Goal: Task Accomplishment & Management: Manage account settings

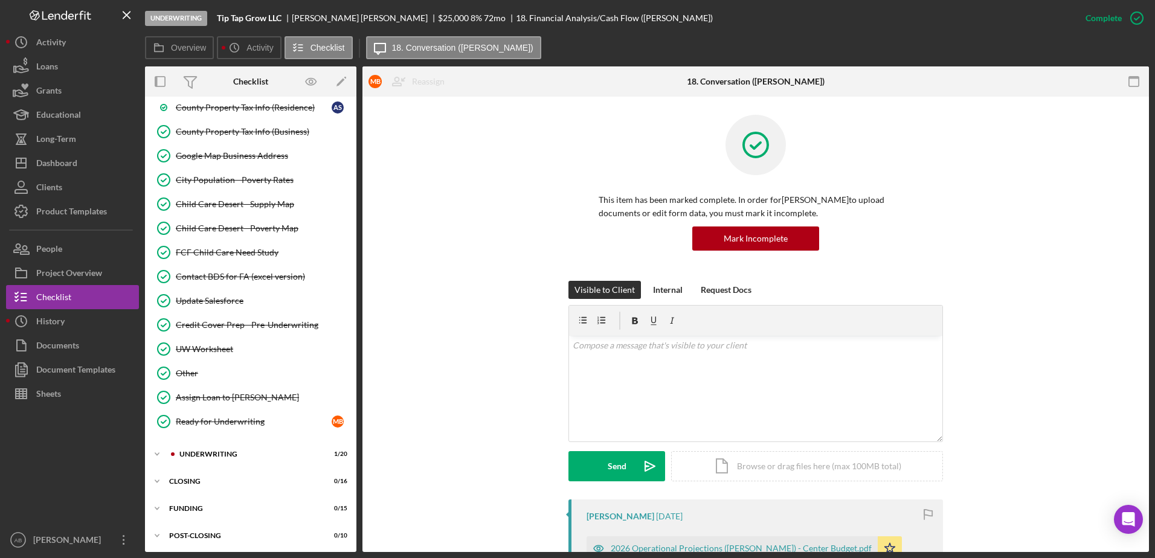
scroll to position [1007, 0]
click at [199, 449] on div "UNDERWRITING" at bounding box center [260, 451] width 162 height 7
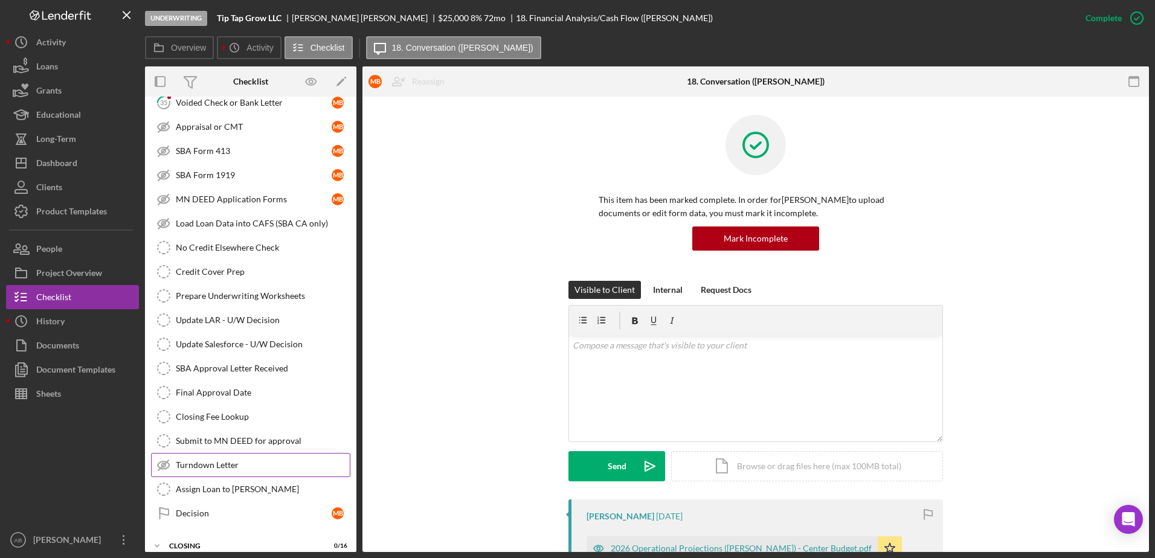
scroll to position [1496, 0]
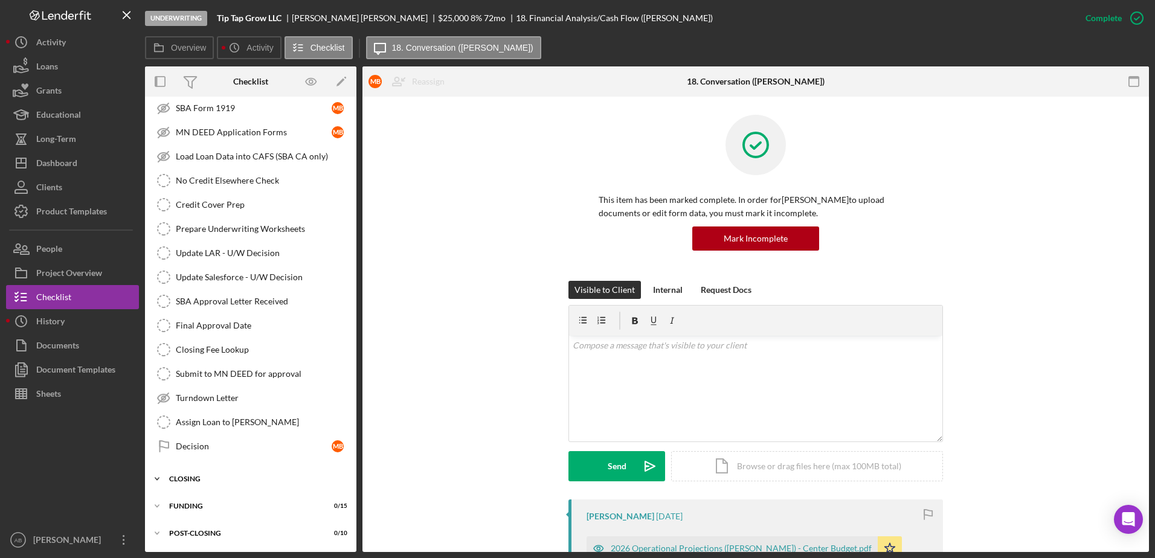
click at [213, 482] on div "CLOSING" at bounding box center [255, 478] width 172 height 7
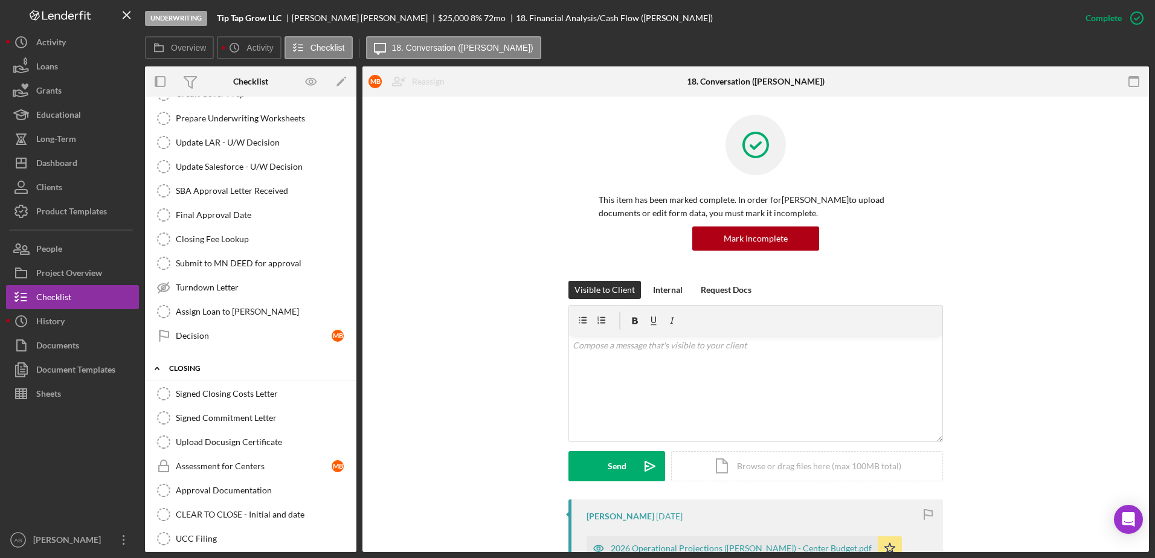
scroll to position [1617, 0]
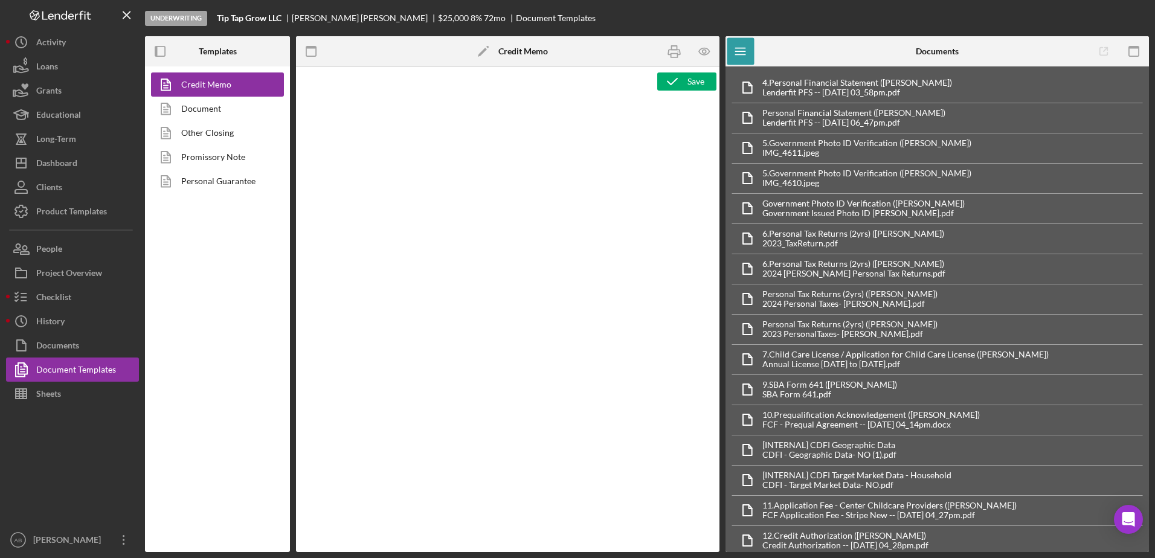
type textarea "<p style="margin: 0in 0in 0in 0.25in; text-align: center; font-size: 12pt; font…"
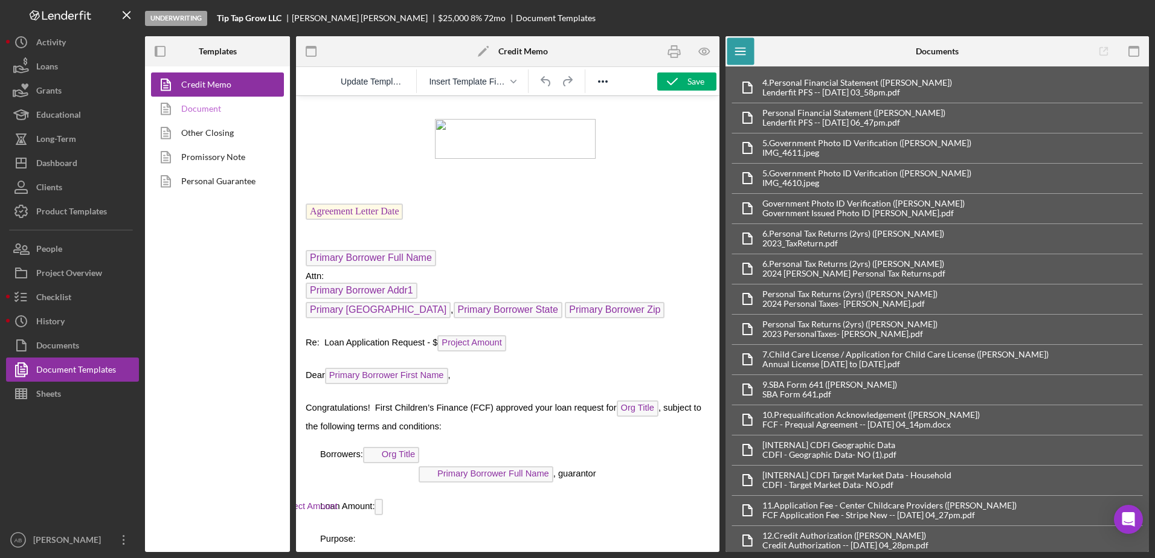
click at [192, 111] on link "Document" at bounding box center [214, 109] width 127 height 24
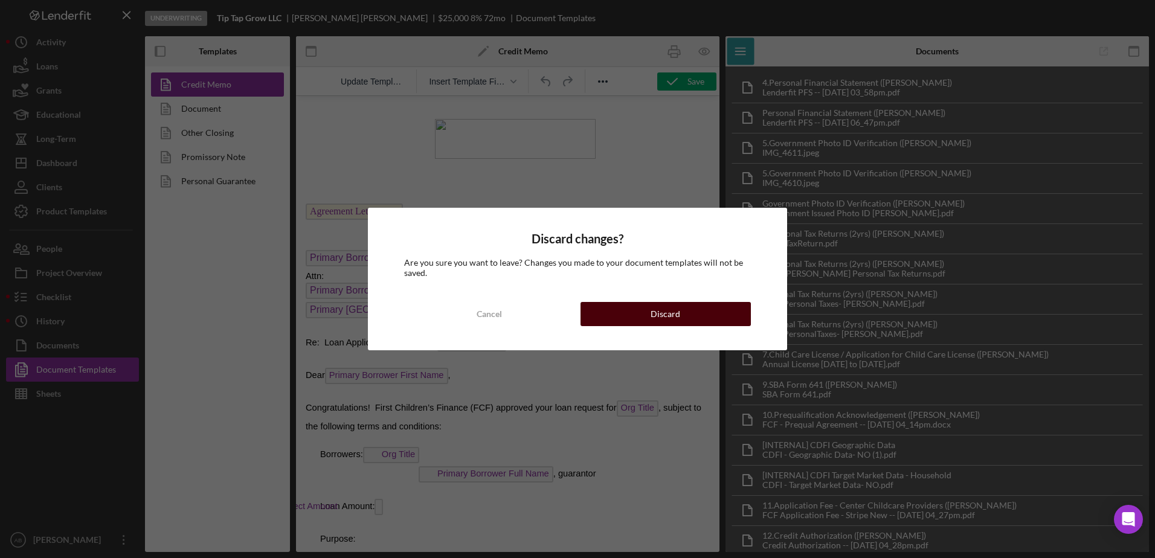
click at [612, 311] on button "Discard" at bounding box center [666, 314] width 170 height 24
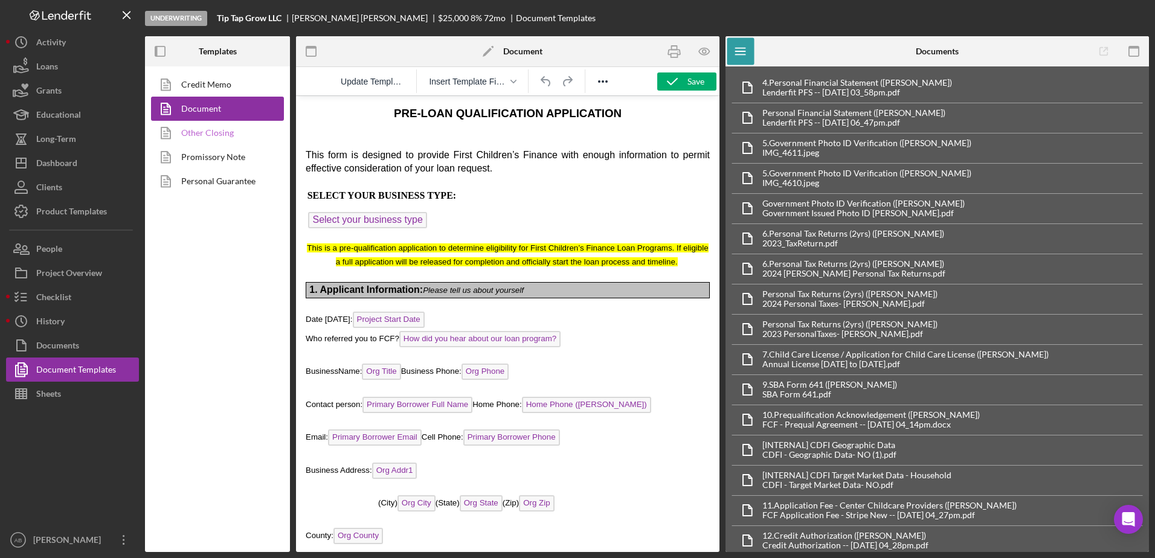
click at [213, 132] on link "Other Closing" at bounding box center [214, 133] width 127 height 24
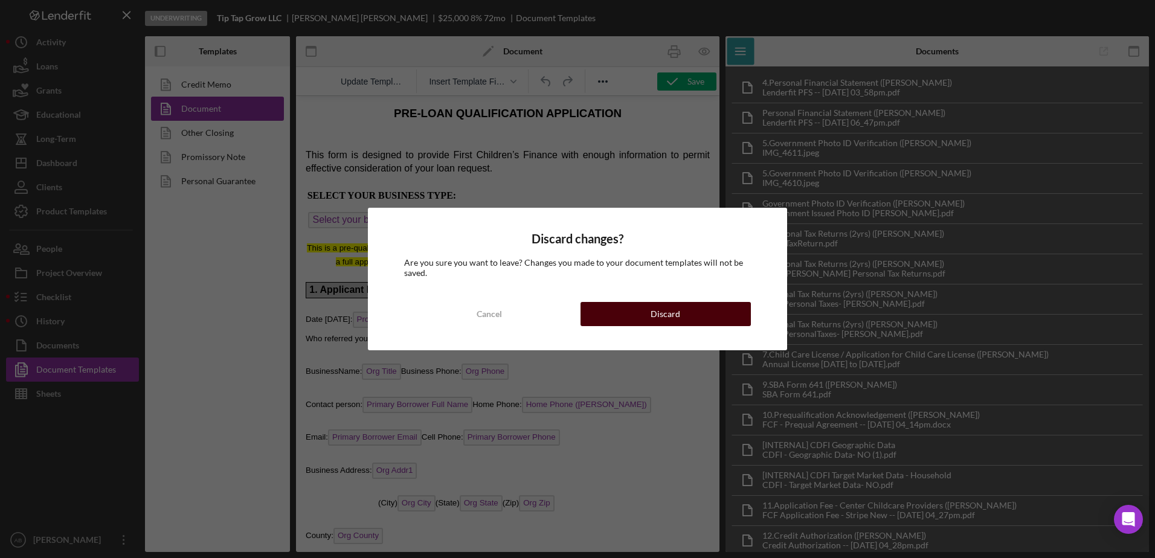
click at [680, 316] on button "Discard" at bounding box center [666, 314] width 170 height 24
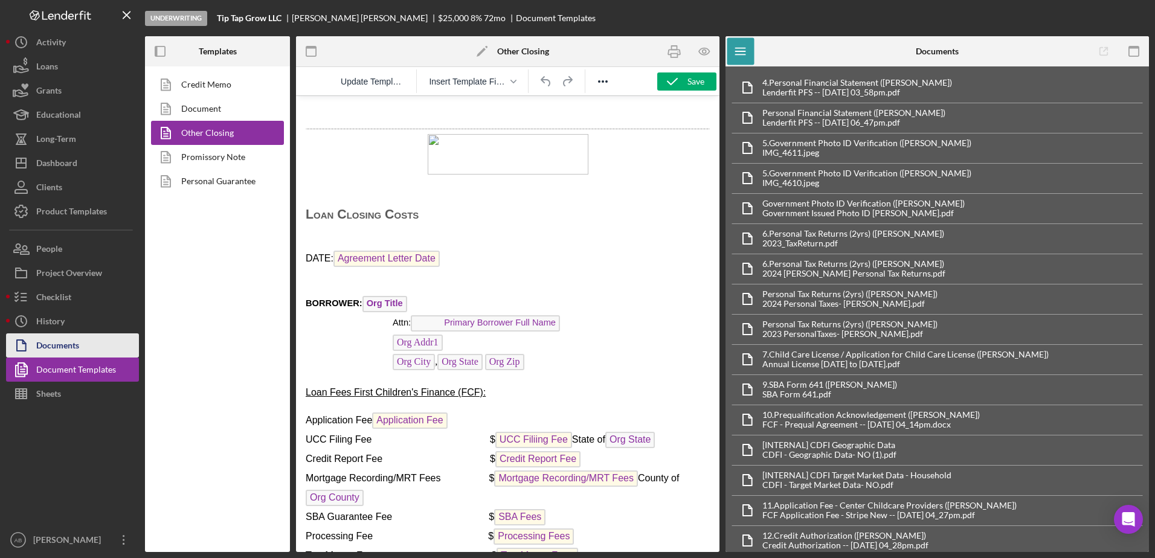
click at [36, 337] on icon "button" at bounding box center [21, 345] width 30 height 30
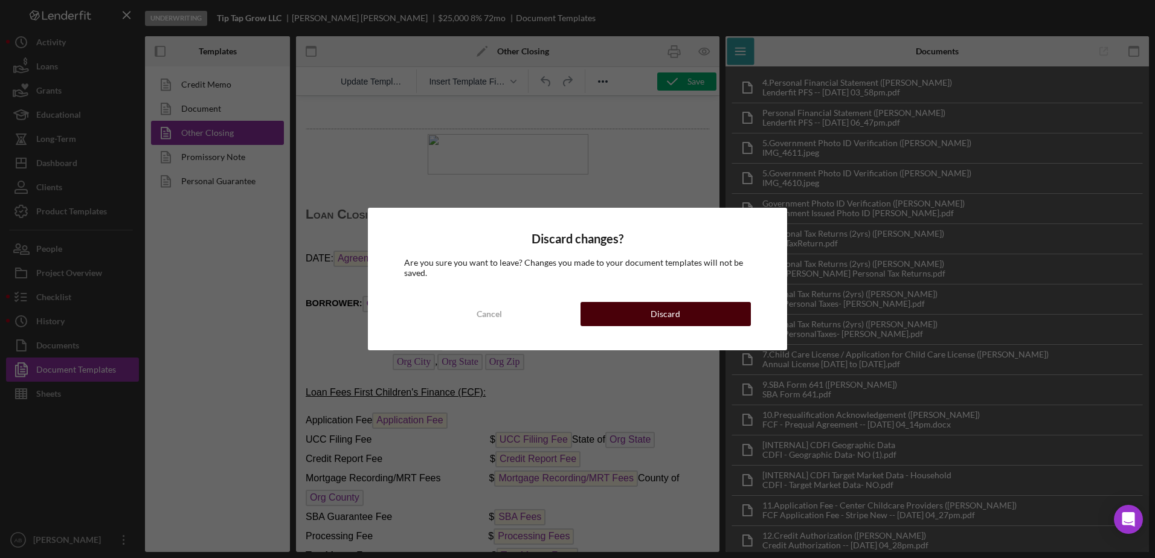
drag, startPoint x: 692, startPoint y: 328, endPoint x: 692, endPoint y: 319, distance: 9.1
click at [692, 324] on div "Discard changes? Are you sure you want to leave? Changes you made to your docum…" at bounding box center [577, 279] width 419 height 142
click at [692, 319] on button "Discard" at bounding box center [666, 314] width 170 height 24
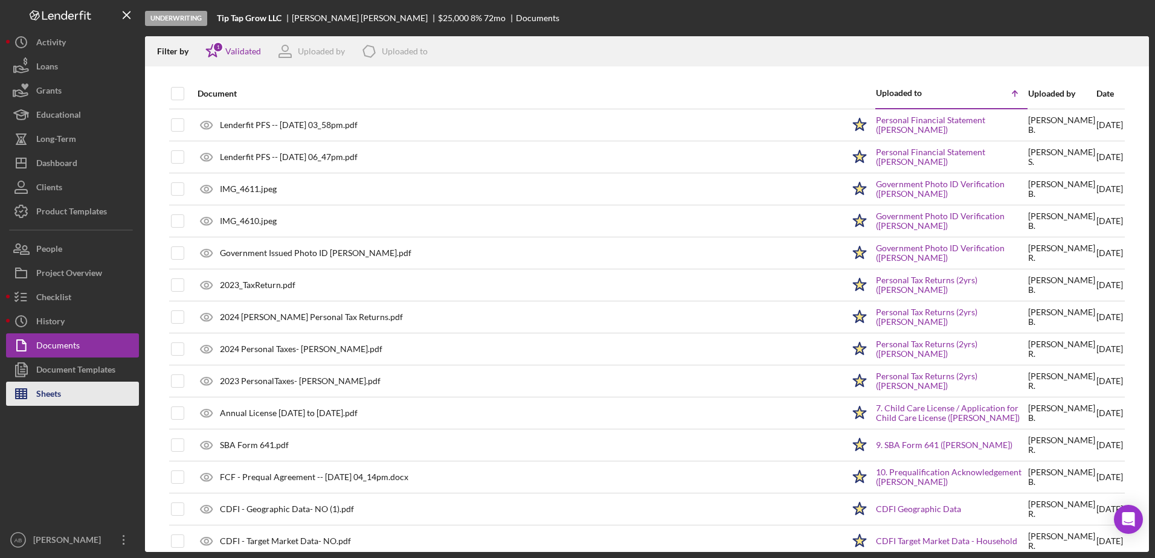
click at [48, 393] on div "Sheets" at bounding box center [48, 395] width 25 height 27
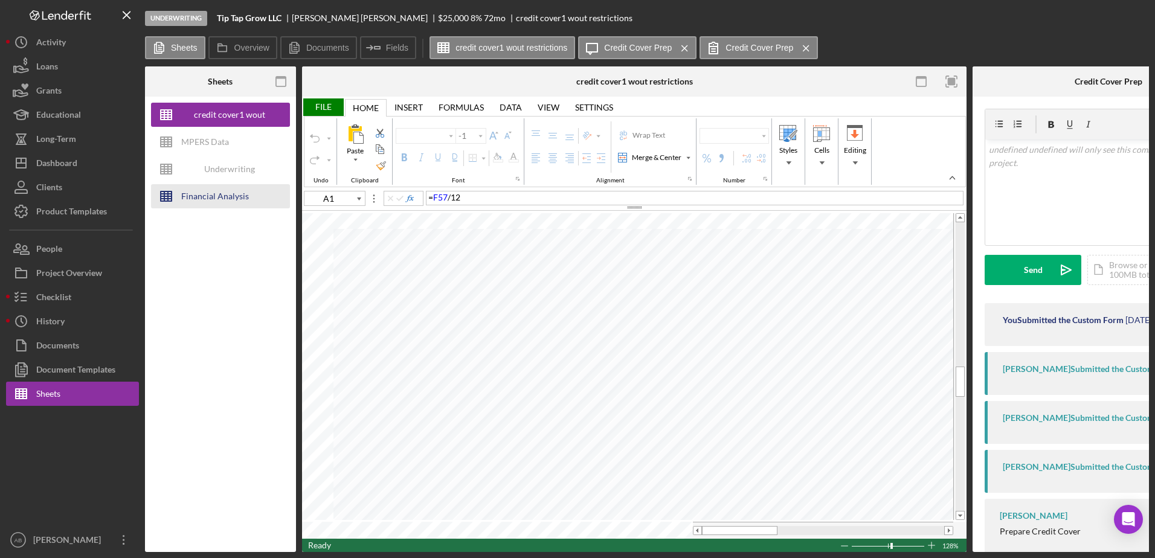
type input "C57"
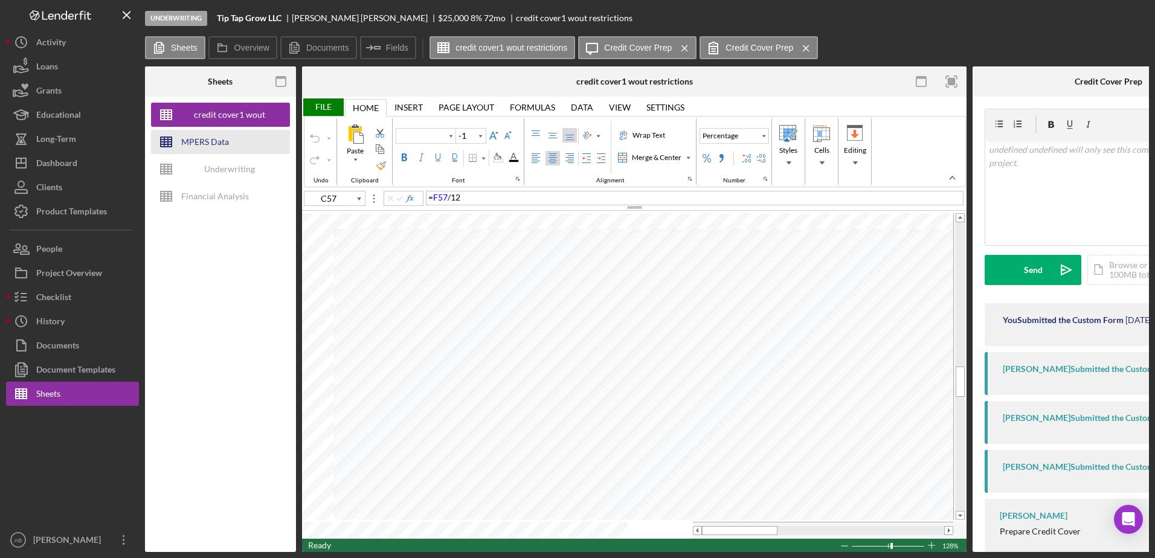
type input "Poppins"
type input "10"
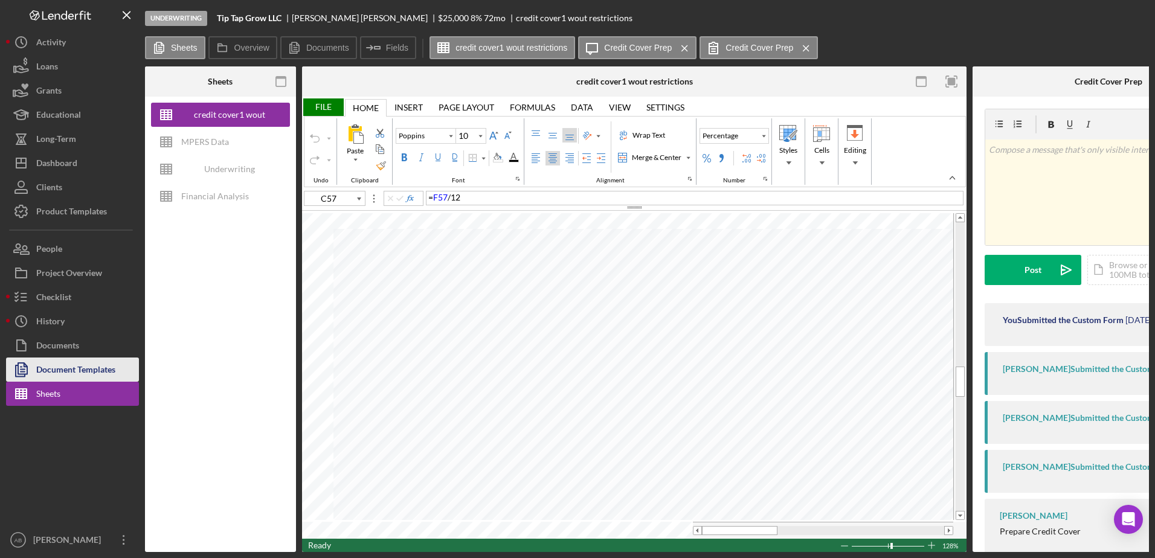
click at [80, 359] on div "Document Templates" at bounding box center [75, 371] width 79 height 27
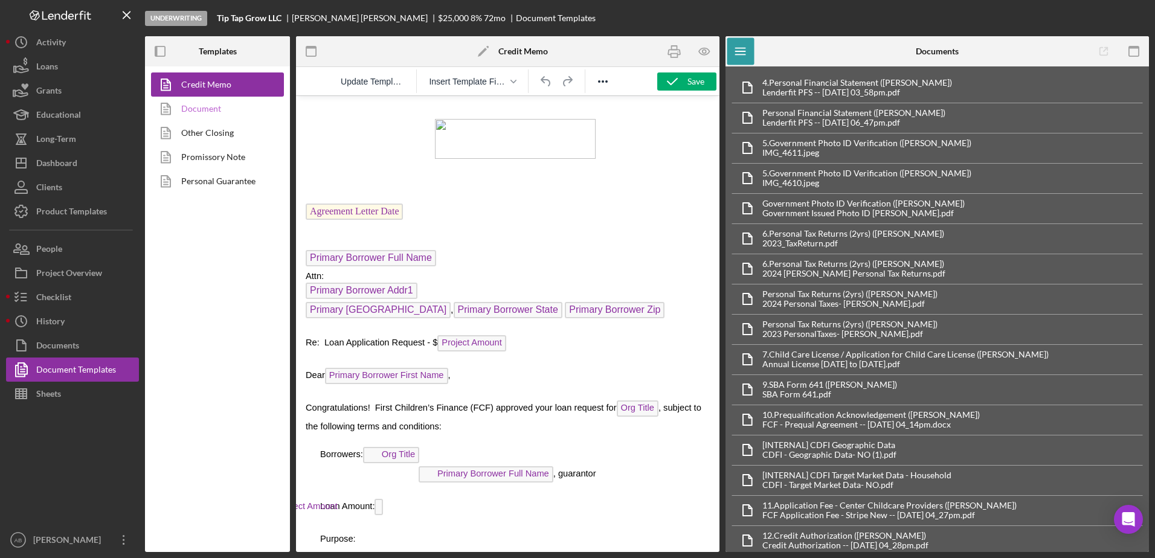
click at [200, 105] on link "Document" at bounding box center [214, 109] width 127 height 24
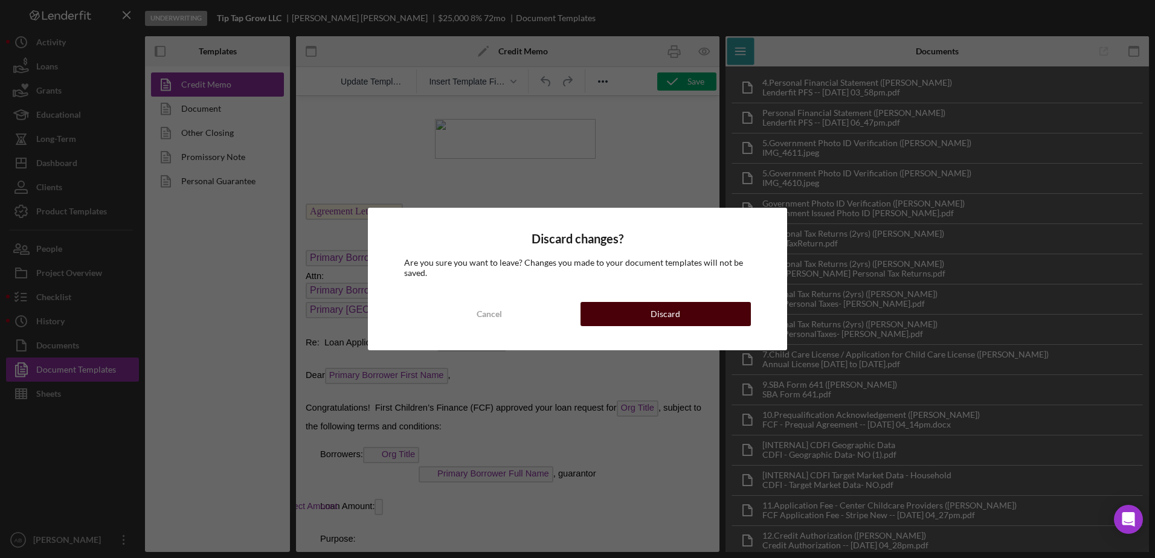
click at [653, 314] on div "Discard" at bounding box center [666, 314] width 30 height 24
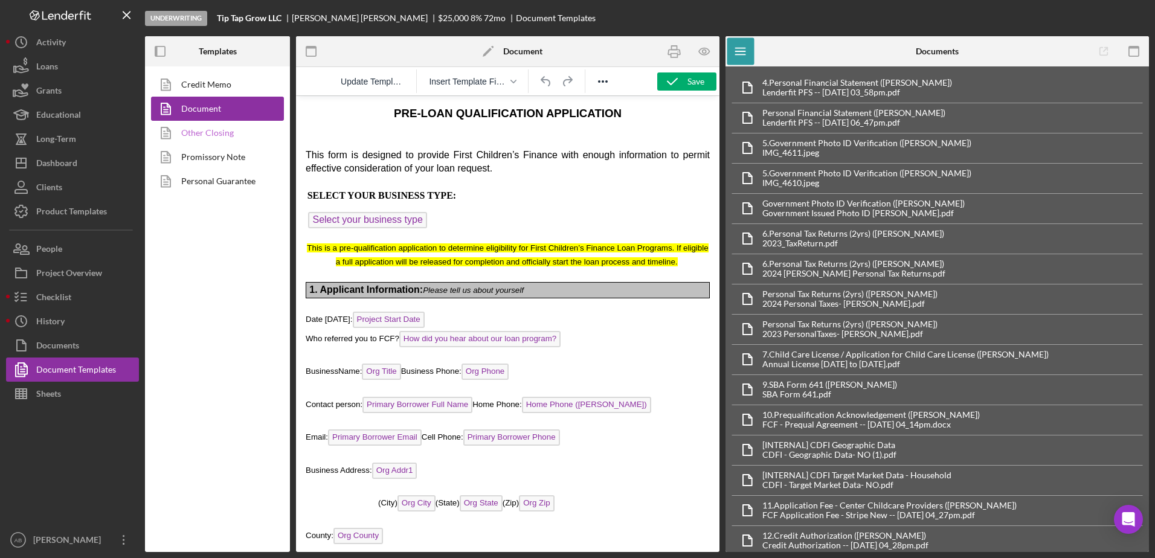
click at [220, 134] on link "Other Closing" at bounding box center [214, 133] width 127 height 24
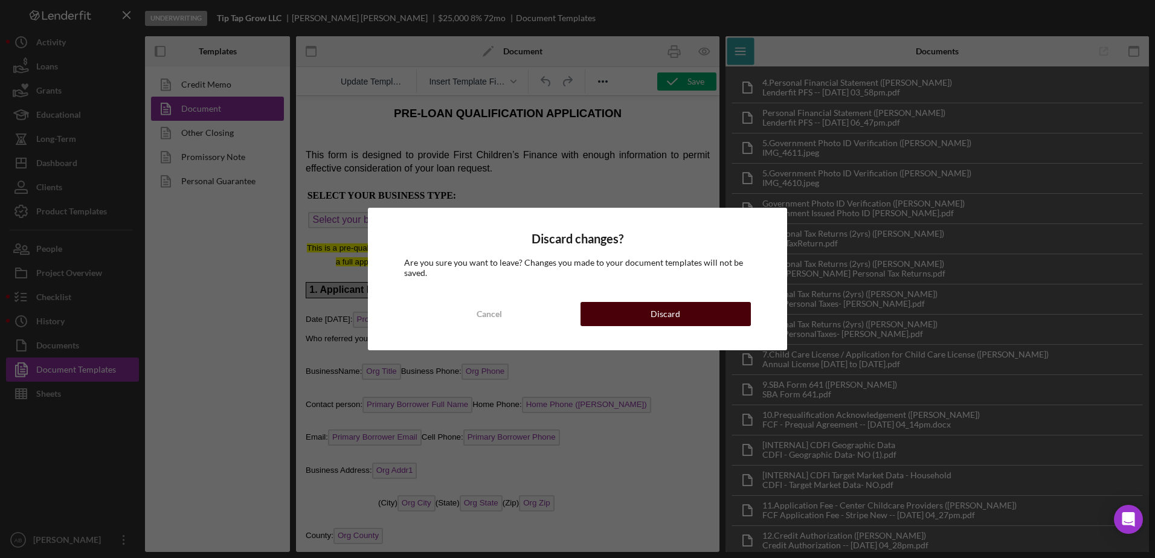
click at [634, 314] on button "Discard" at bounding box center [666, 314] width 170 height 24
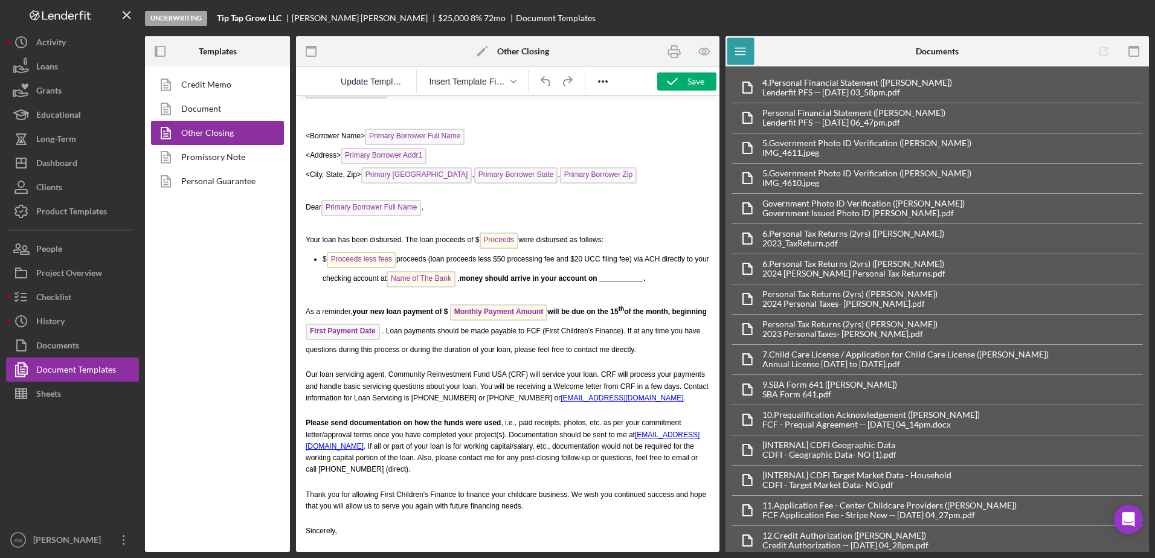
scroll to position [2477, 0]
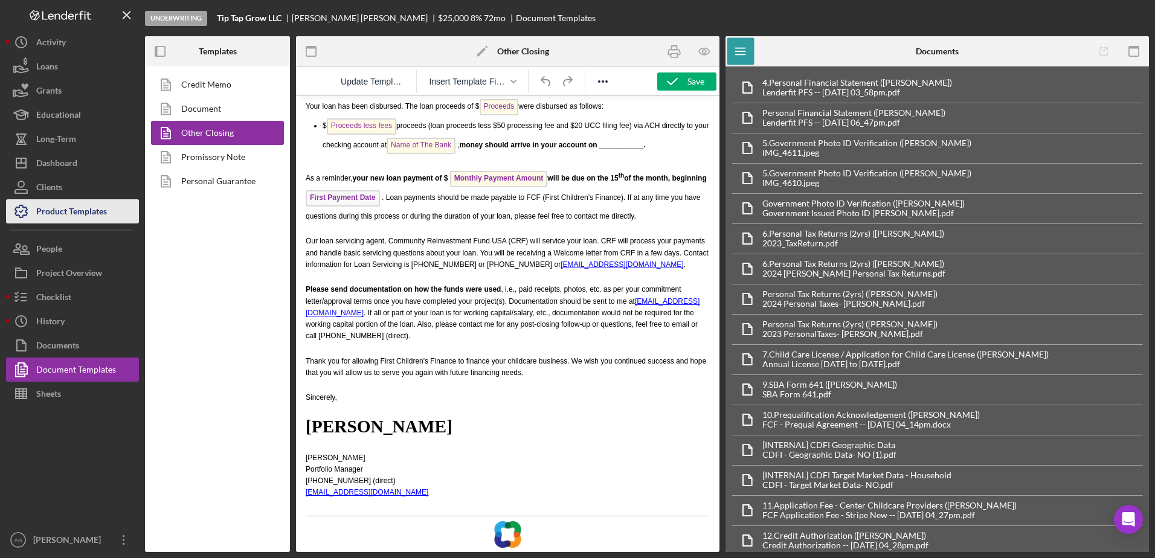
click at [71, 216] on div "Product Templates" at bounding box center [71, 212] width 71 height 27
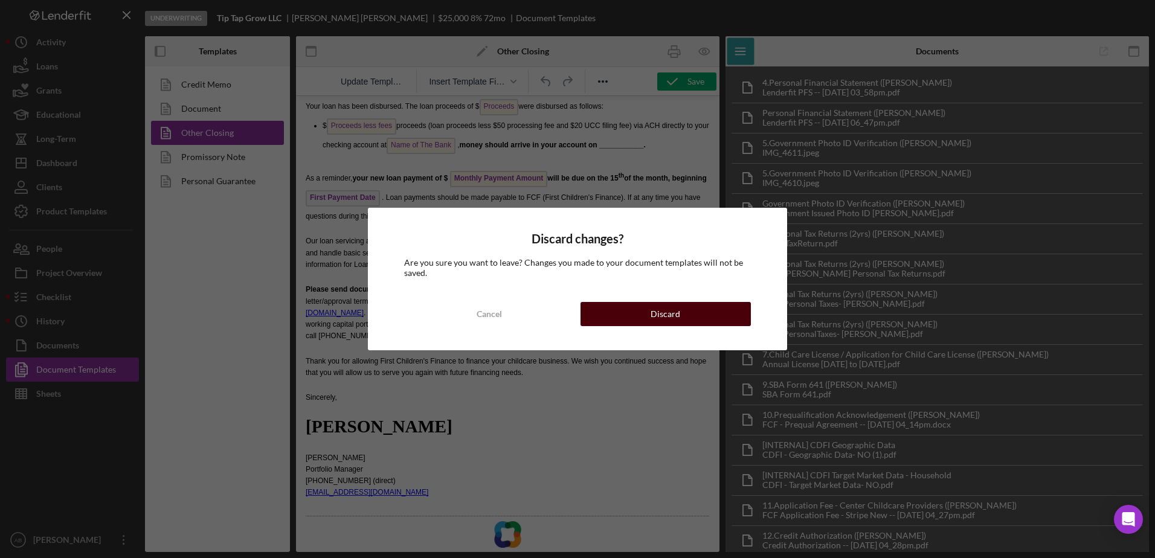
click at [622, 315] on button "Discard" at bounding box center [666, 314] width 170 height 24
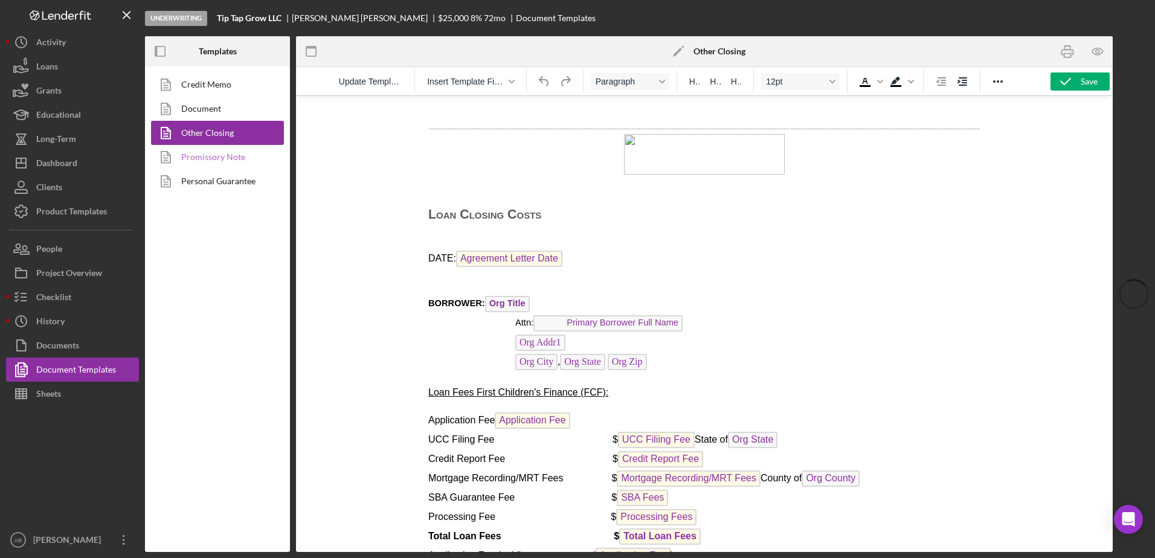
click at [198, 153] on link "Promissory Note" at bounding box center [214, 157] width 127 height 24
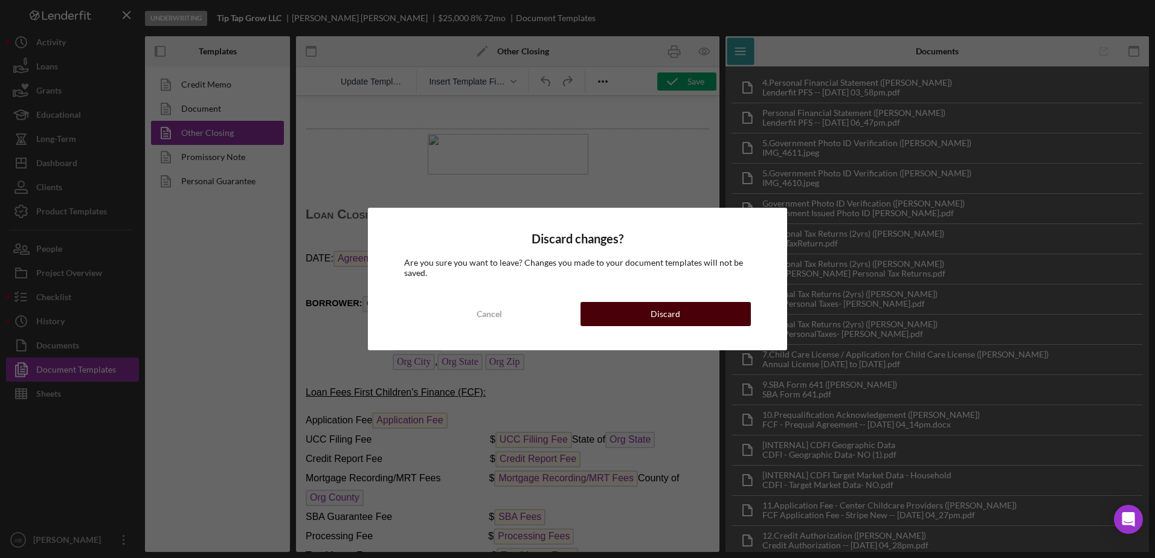
click at [692, 315] on button "Discard" at bounding box center [666, 314] width 170 height 24
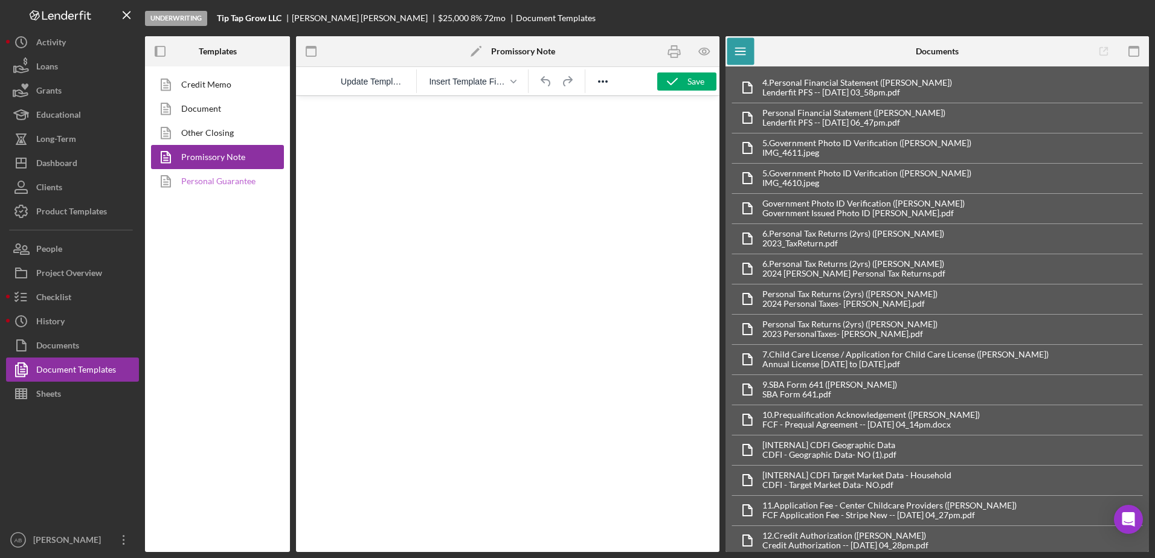
click at [214, 183] on link "Personal Guarantee" at bounding box center [214, 181] width 127 height 24
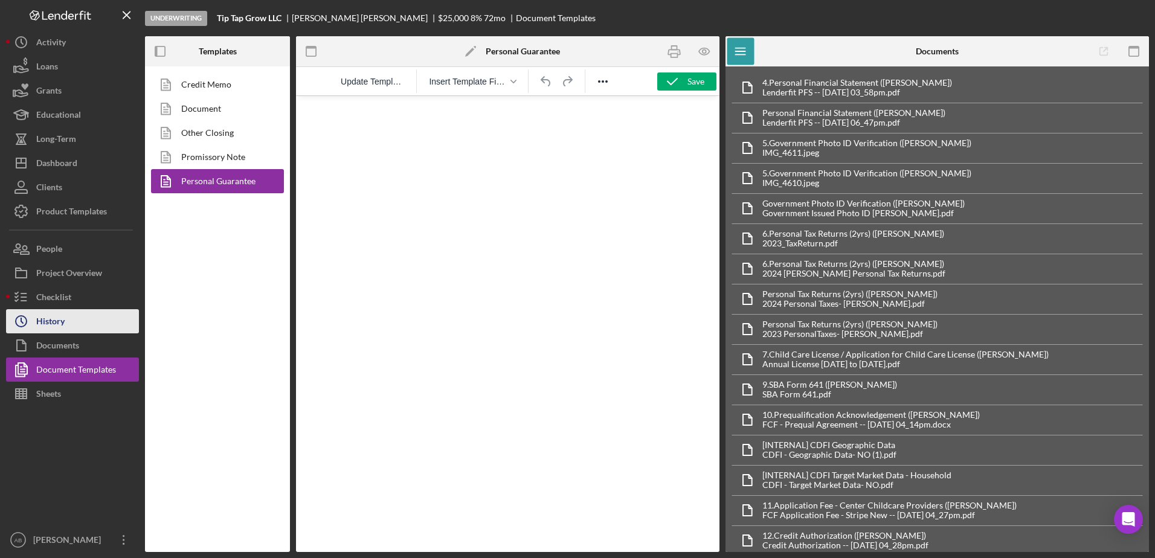
click at [32, 315] on icon "Icon/History" at bounding box center [21, 321] width 30 height 30
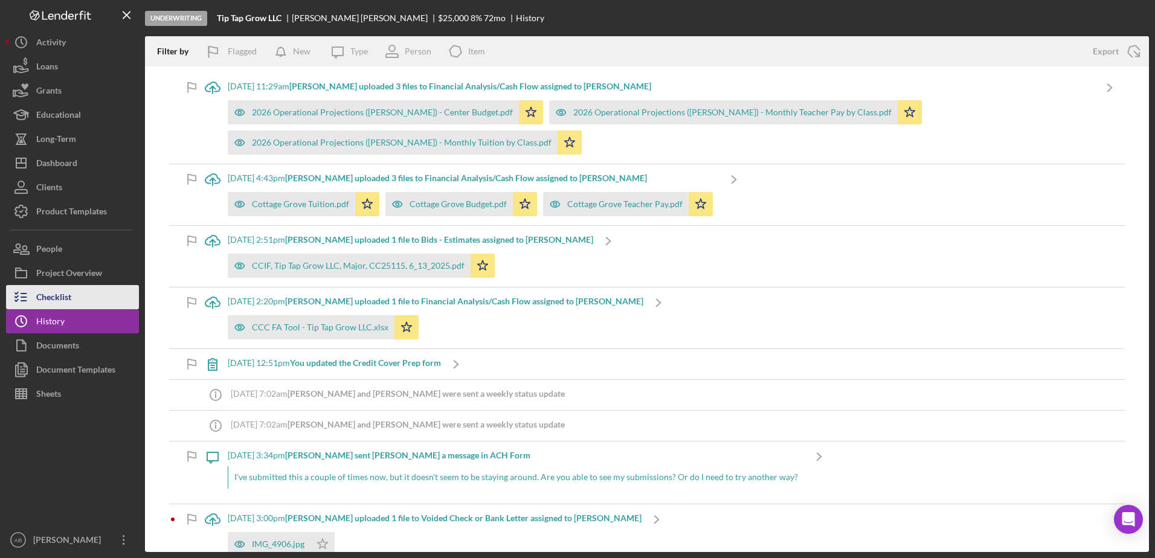
click at [84, 292] on button "Checklist" at bounding box center [72, 297] width 133 height 24
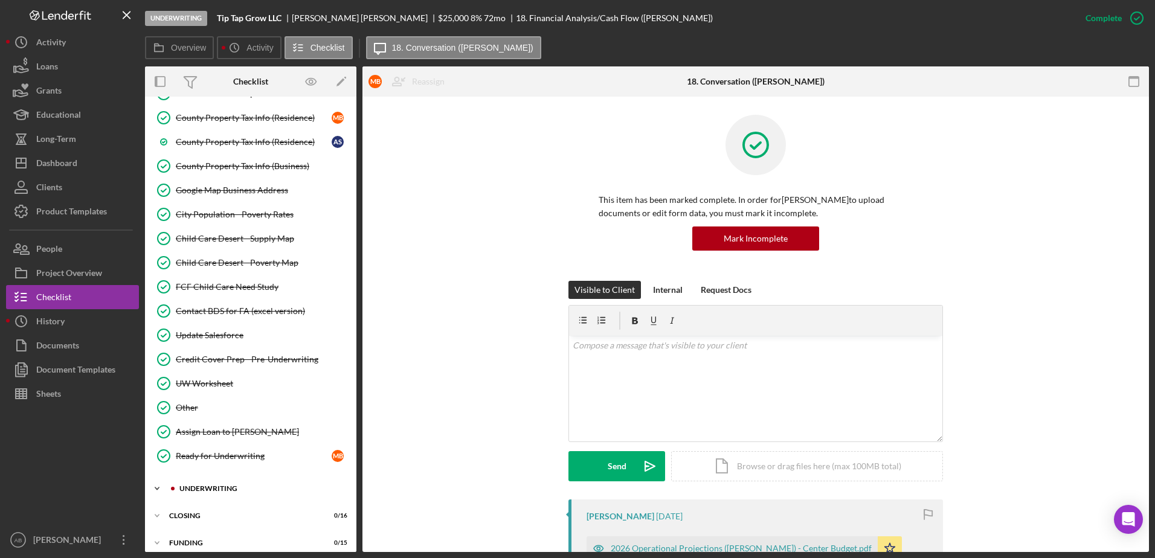
scroll to position [992, 0]
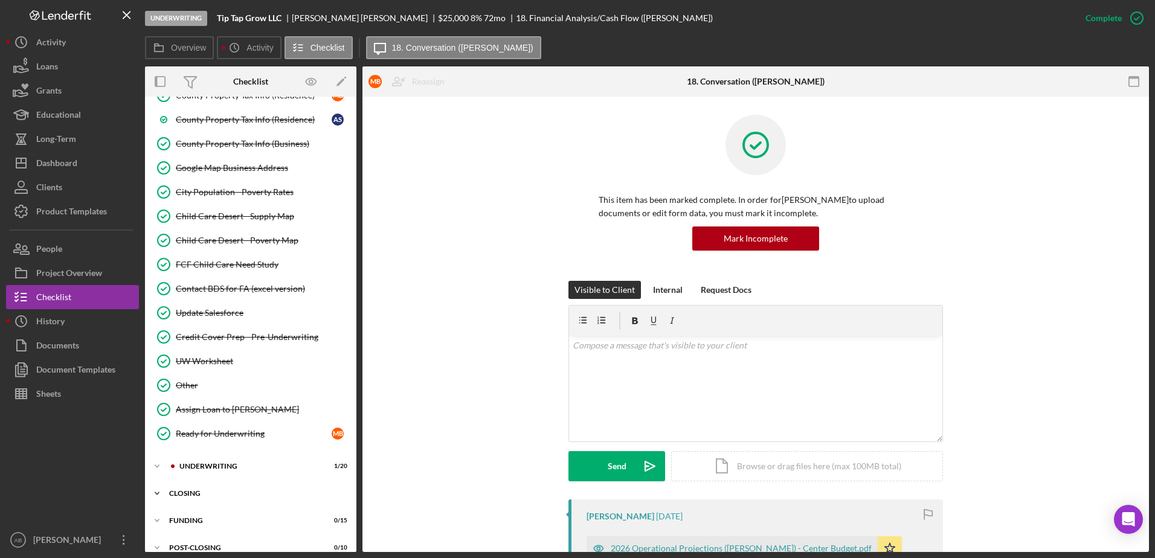
click at [212, 495] on div "CLOSING" at bounding box center [255, 493] width 172 height 7
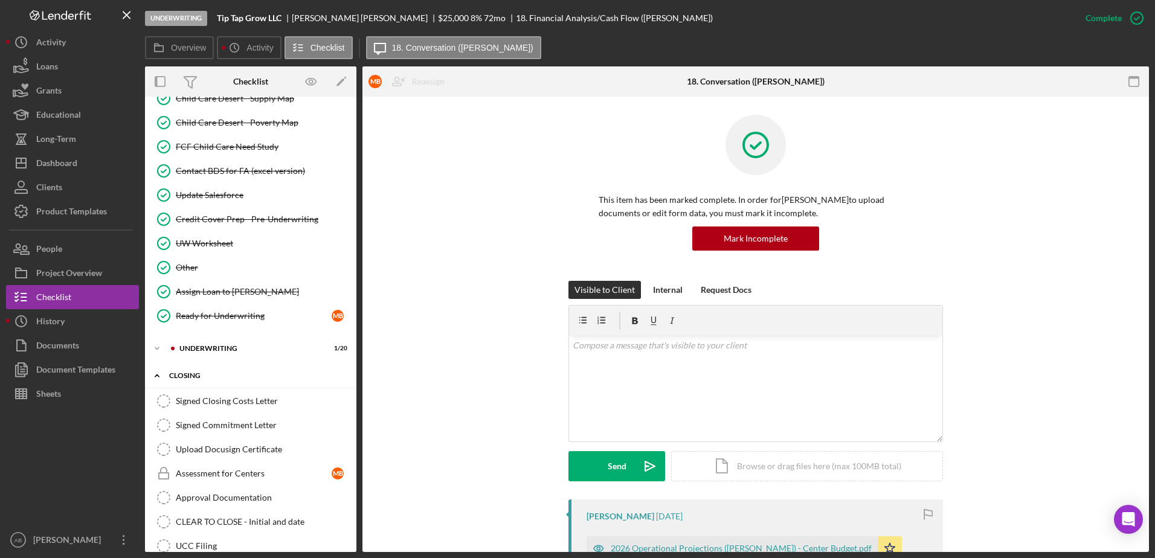
scroll to position [1294, 0]
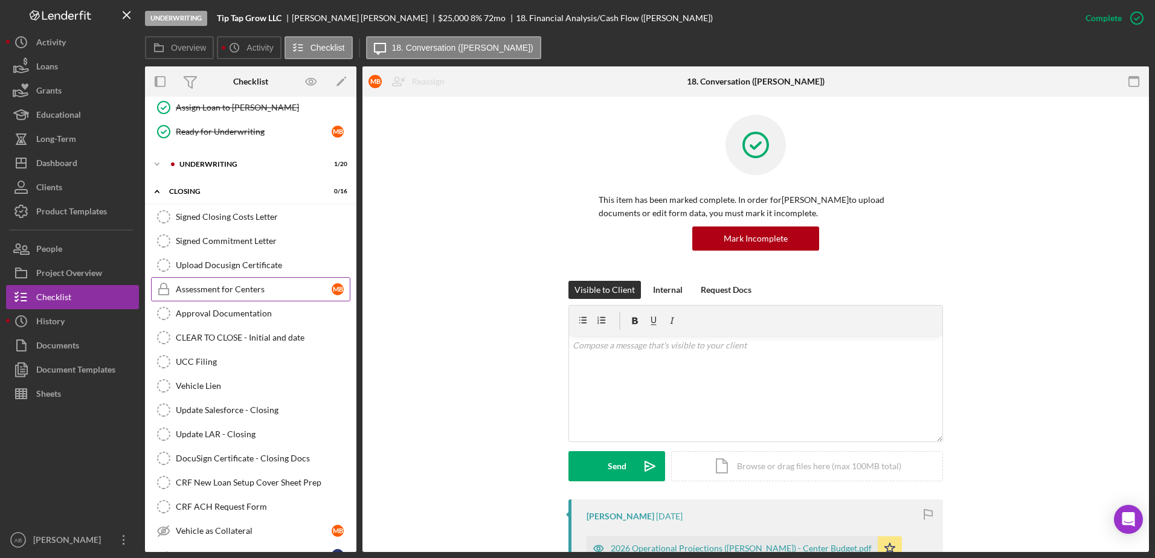
click at [241, 287] on div "Assessment for Centers" at bounding box center [254, 290] width 156 height 10
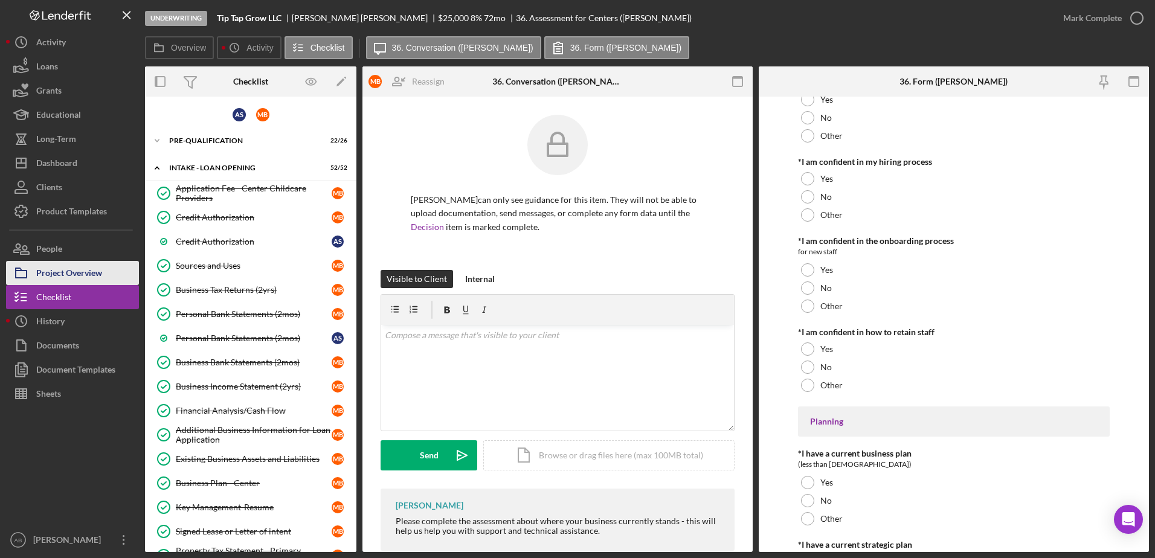
click at [82, 274] on div "Project Overview" at bounding box center [69, 274] width 66 height 27
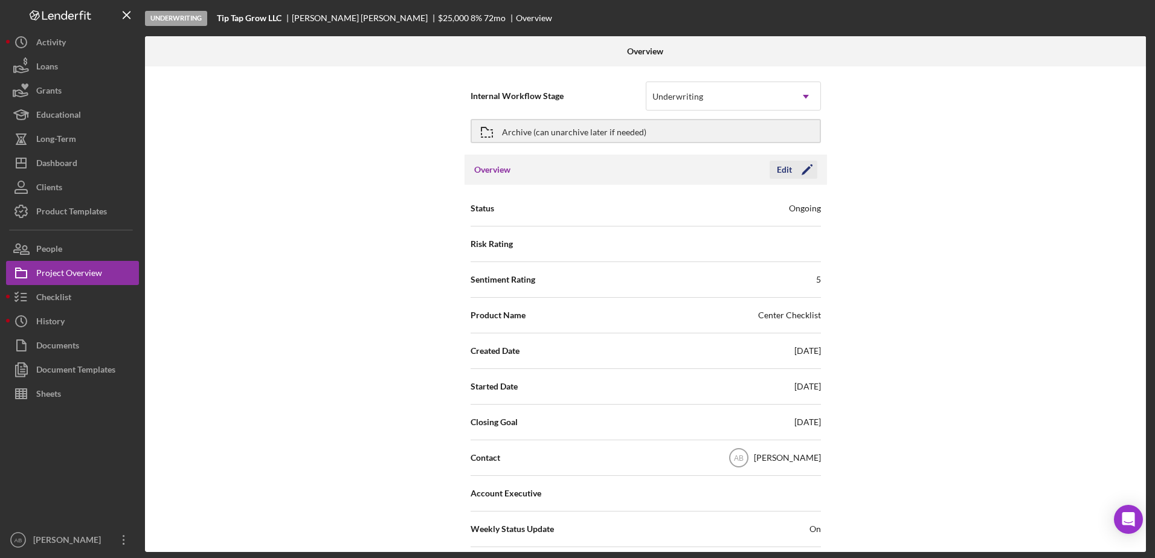
click at [787, 164] on div "Edit" at bounding box center [784, 170] width 15 height 18
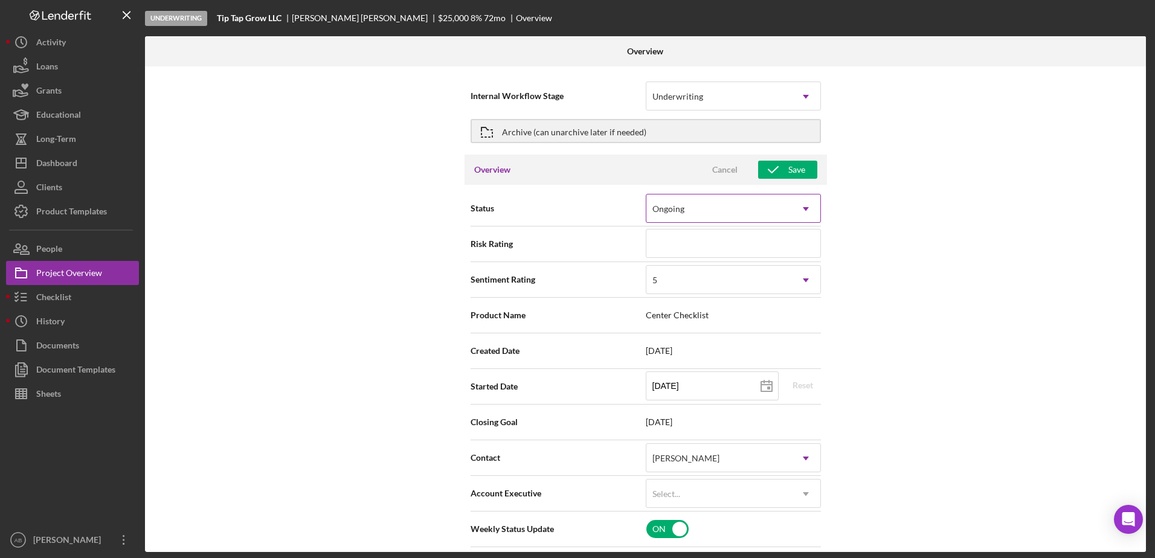
click at [807, 206] on icon "Icon/Dropdown Arrow" at bounding box center [805, 209] width 29 height 29
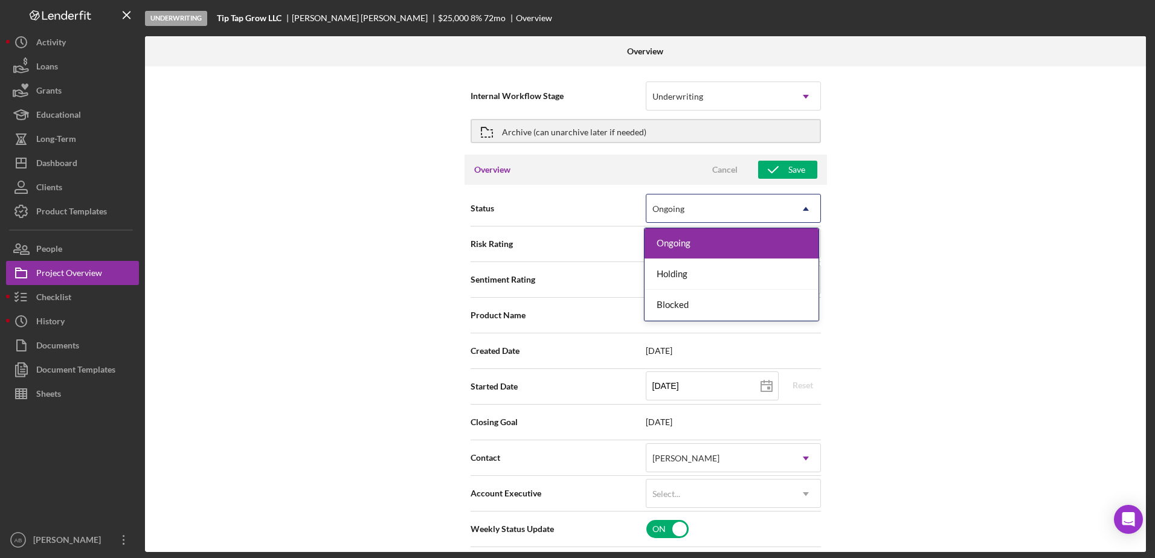
click at [866, 202] on div "Internal Workflow Stage Underwriting Icon/Dropdown Arrow Archive (can unarchive…" at bounding box center [645, 309] width 1001 height 486
type textarea "Here's a snapshot of information that has been fully approved, as well as the i…"
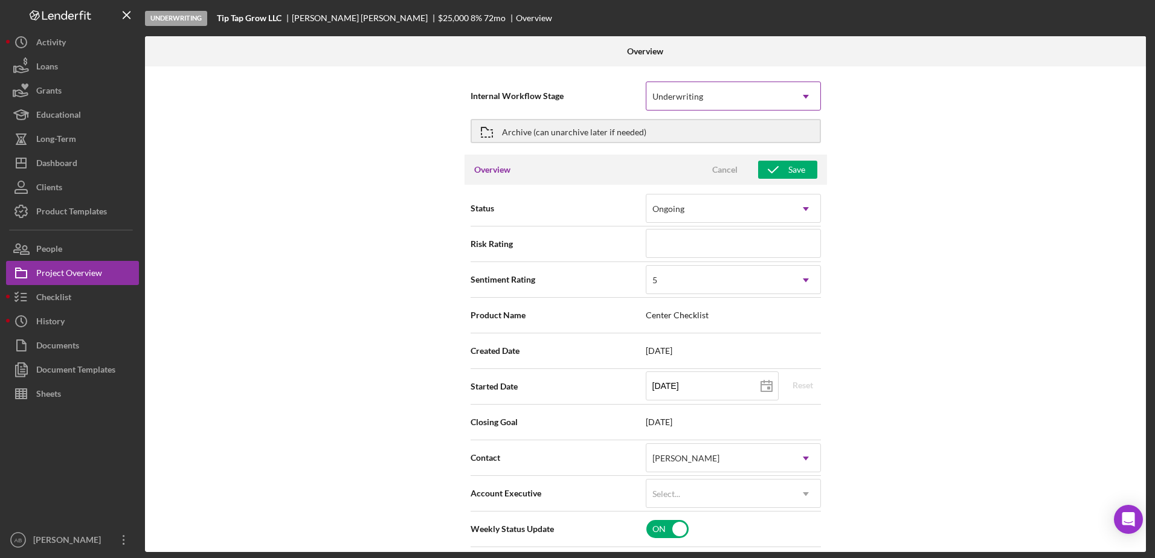
click at [682, 97] on div "Underwriting" at bounding box center [677, 97] width 51 height 10
click at [801, 97] on icon "Icon/Dropdown Arrow" at bounding box center [805, 96] width 29 height 29
click at [796, 95] on icon "Icon/Dropdown Arrow" at bounding box center [805, 96] width 29 height 29
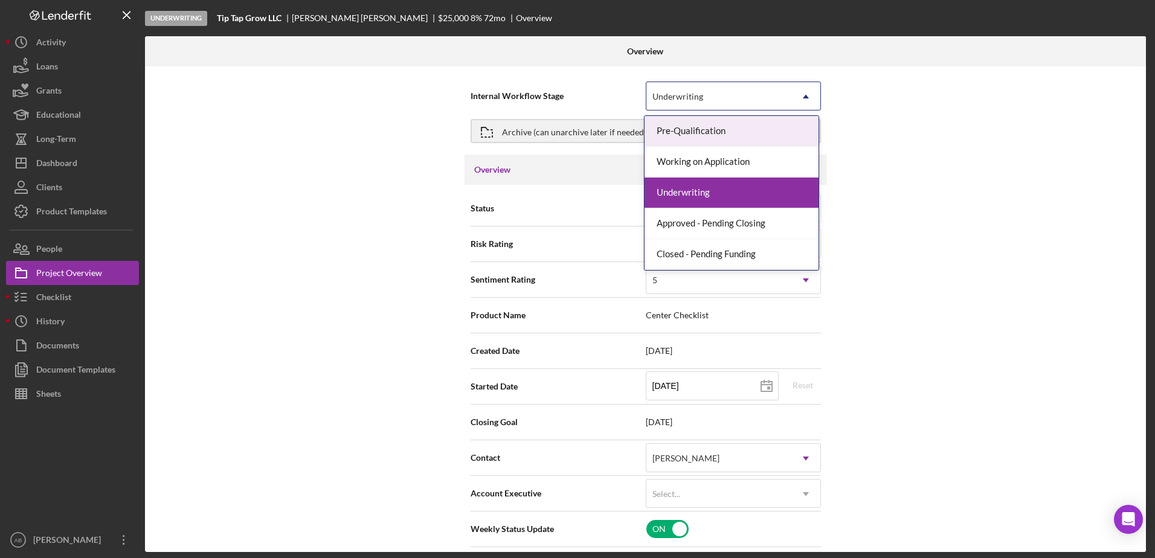
click at [864, 112] on div "Internal Workflow Stage 5 results available. Use Up and Down to choose options,…" at bounding box center [645, 309] width 1001 height 486
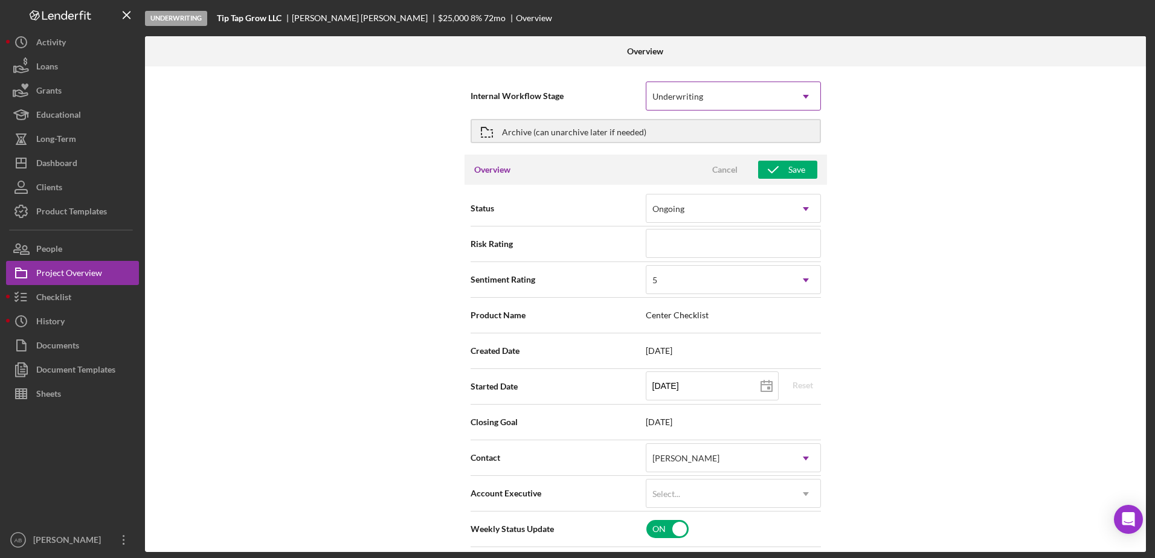
click at [807, 100] on icon "Icon/Dropdown Arrow" at bounding box center [805, 96] width 29 height 29
click at [794, 207] on icon "Icon/Dropdown Arrow" at bounding box center [805, 209] width 29 height 29
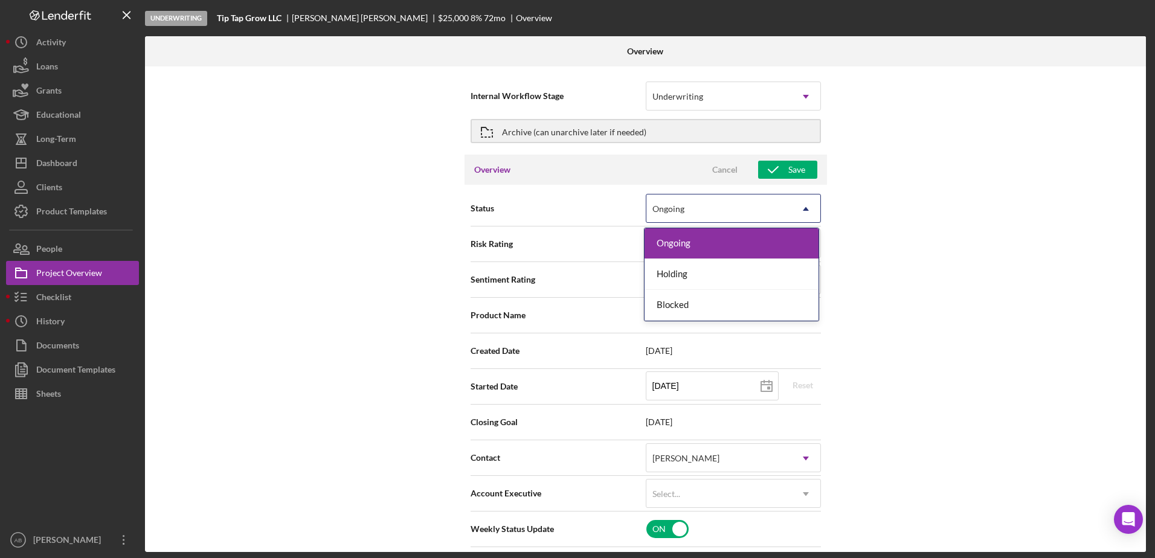
click at [858, 212] on div "Internal Workflow Stage Underwriting Icon/Dropdown Arrow Archive (can unarchive…" at bounding box center [645, 309] width 1001 height 486
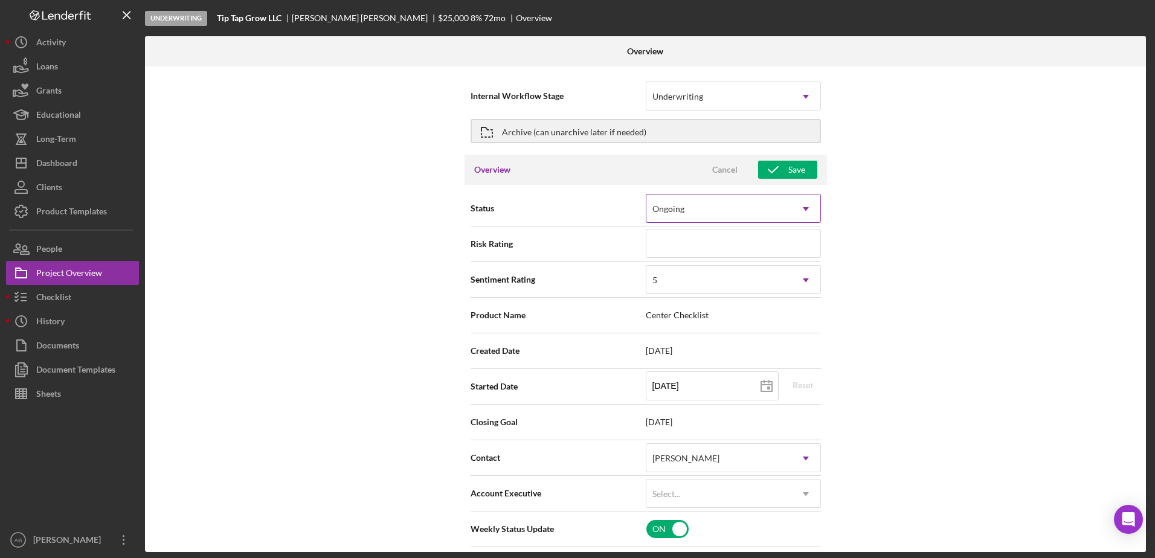
click at [807, 217] on icon "Icon/Dropdown Arrow" at bounding box center [805, 209] width 29 height 29
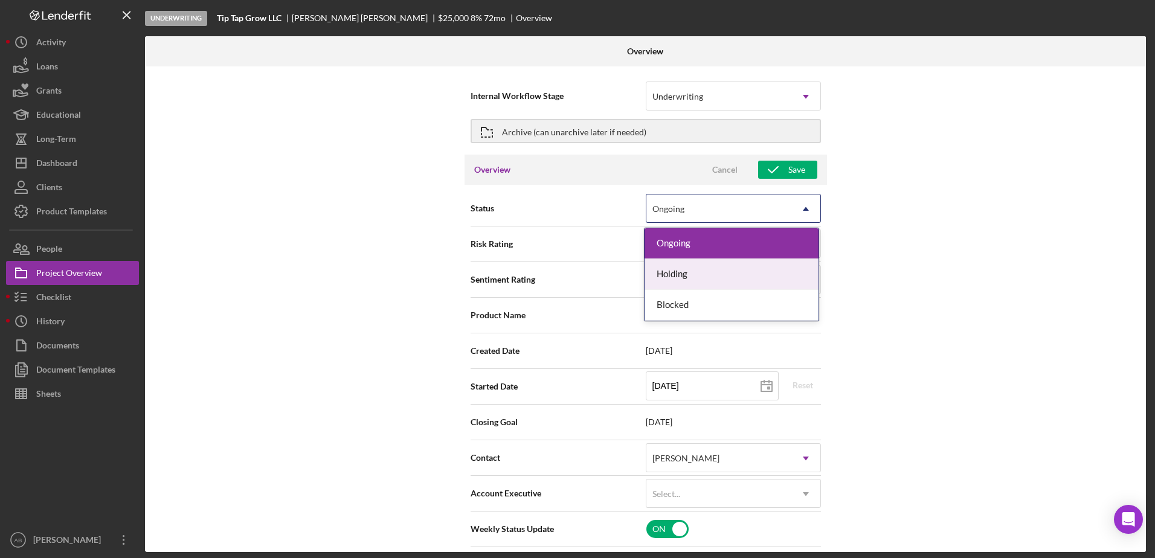
click at [859, 270] on div "Internal Workflow Stage Underwriting Icon/Dropdown Arrow Archive (can unarchive…" at bounding box center [645, 309] width 1001 height 486
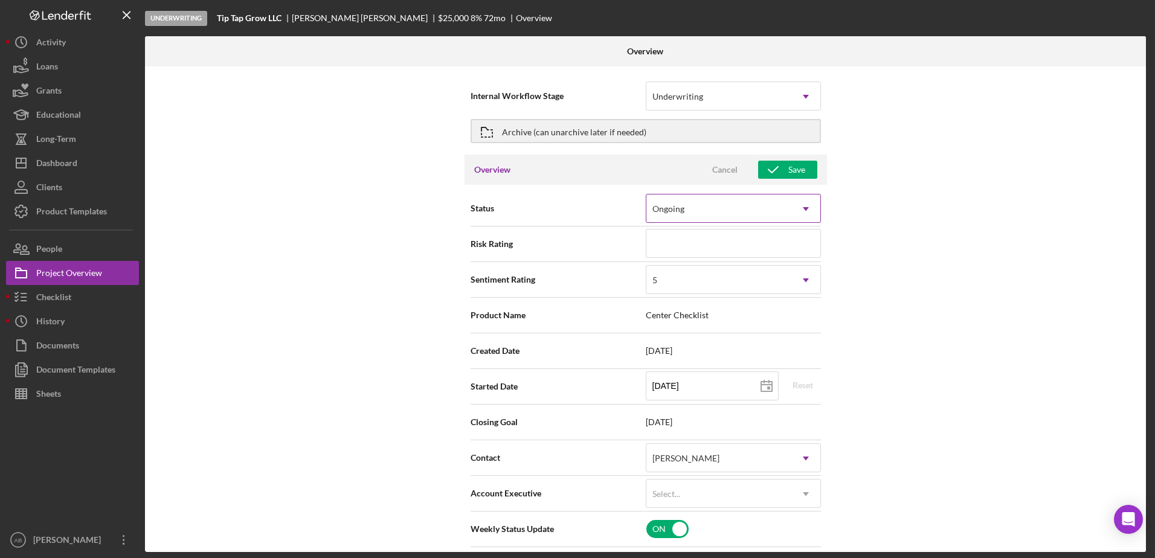
click at [768, 210] on div "Ongoing" at bounding box center [718, 209] width 145 height 28
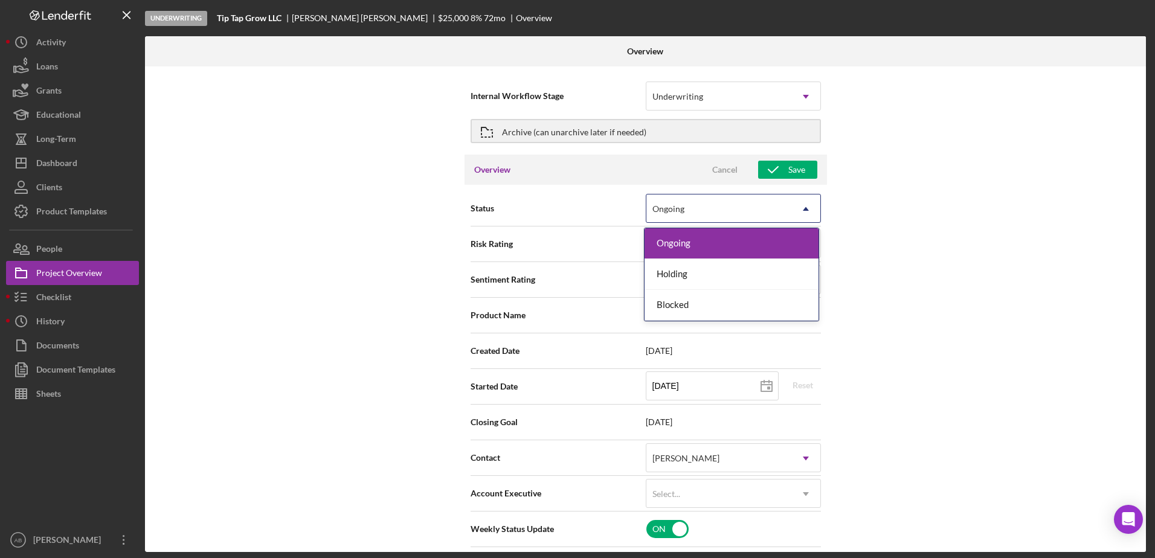
click at [978, 280] on div "Internal Workflow Stage Underwriting Icon/Dropdown Arrow Archive (can unarchive…" at bounding box center [645, 309] width 1001 height 486
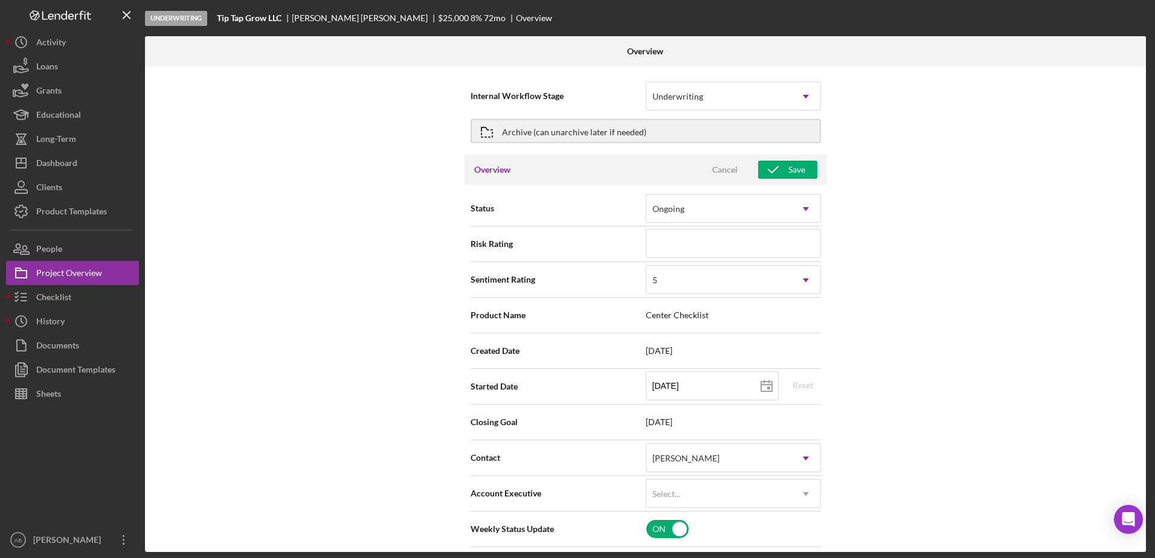
click at [965, 223] on div "Internal Workflow Stage Underwriting Icon/Dropdown Arrow Archive (can unarchive…" at bounding box center [645, 309] width 1001 height 486
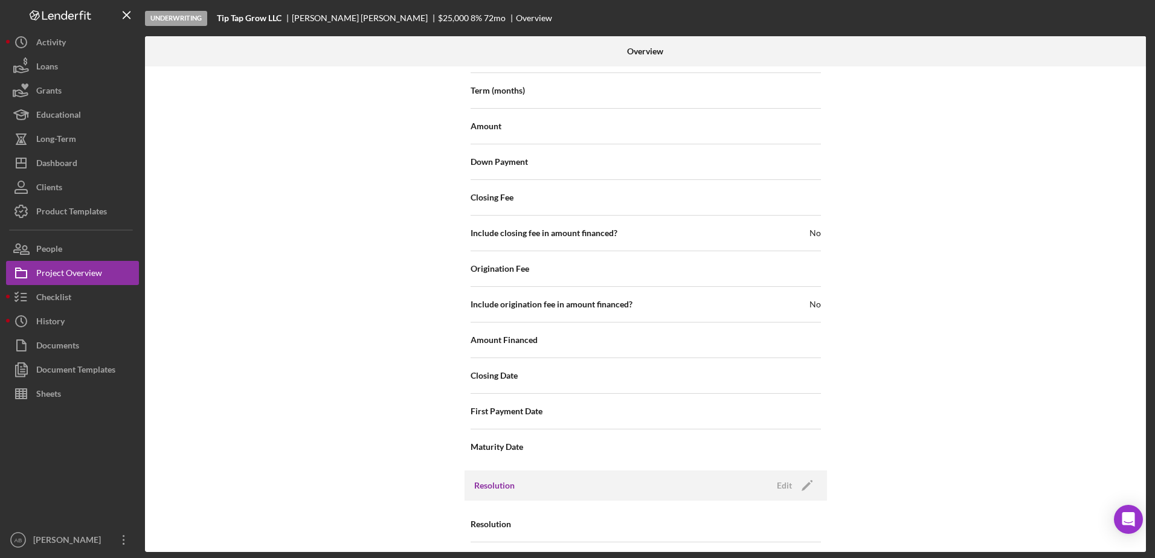
scroll to position [1346, 0]
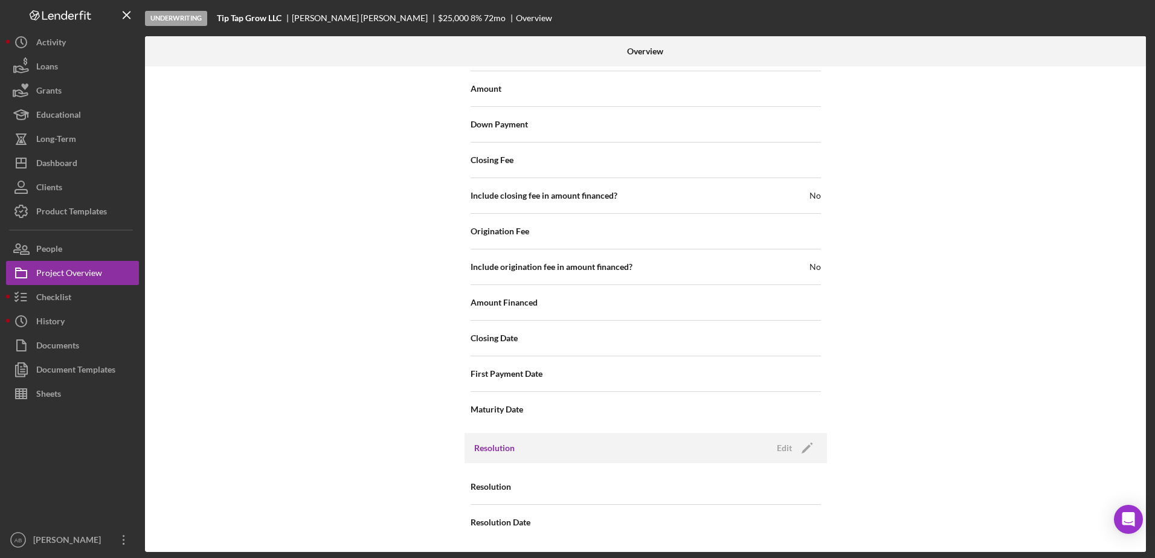
click at [762, 451] on div "Resolution Edit Icon/Edit" at bounding box center [646, 448] width 362 height 30
click at [787, 445] on div "Edit" at bounding box center [784, 448] width 15 height 18
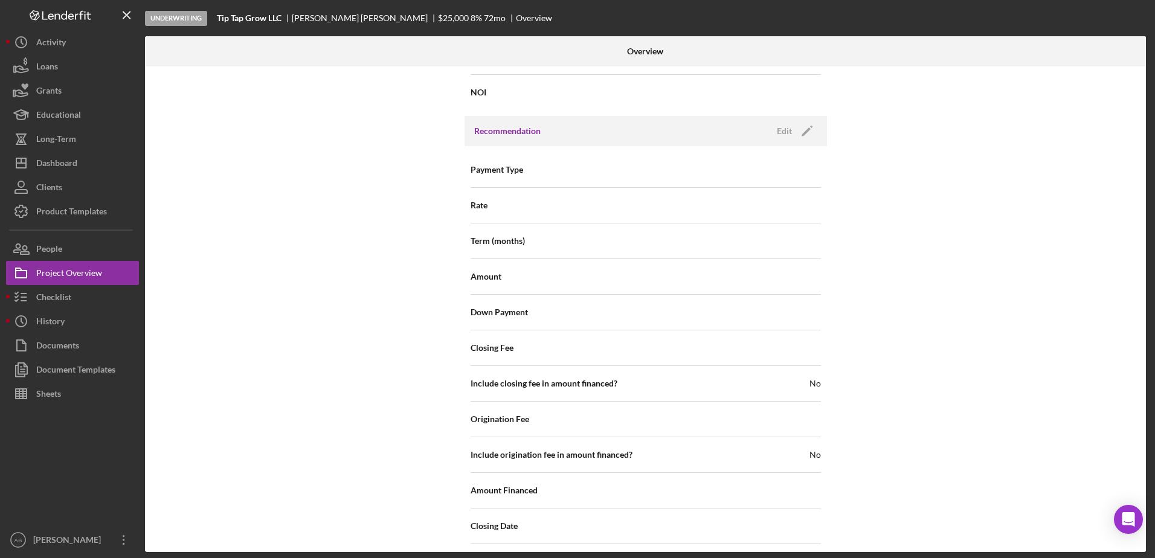
scroll to position [1165, 0]
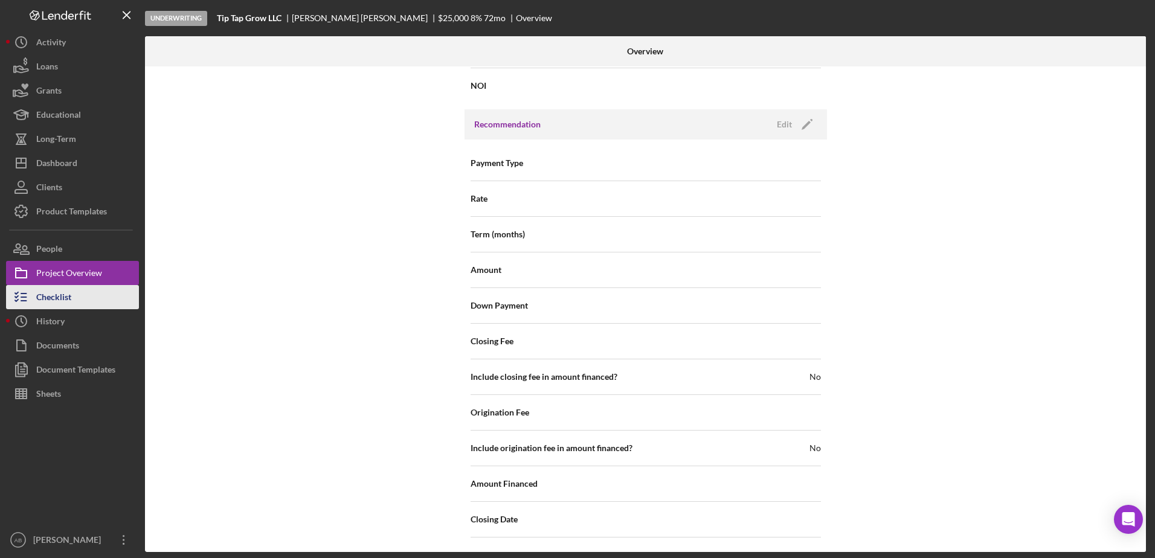
click at [48, 293] on div "Checklist" at bounding box center [53, 298] width 35 height 27
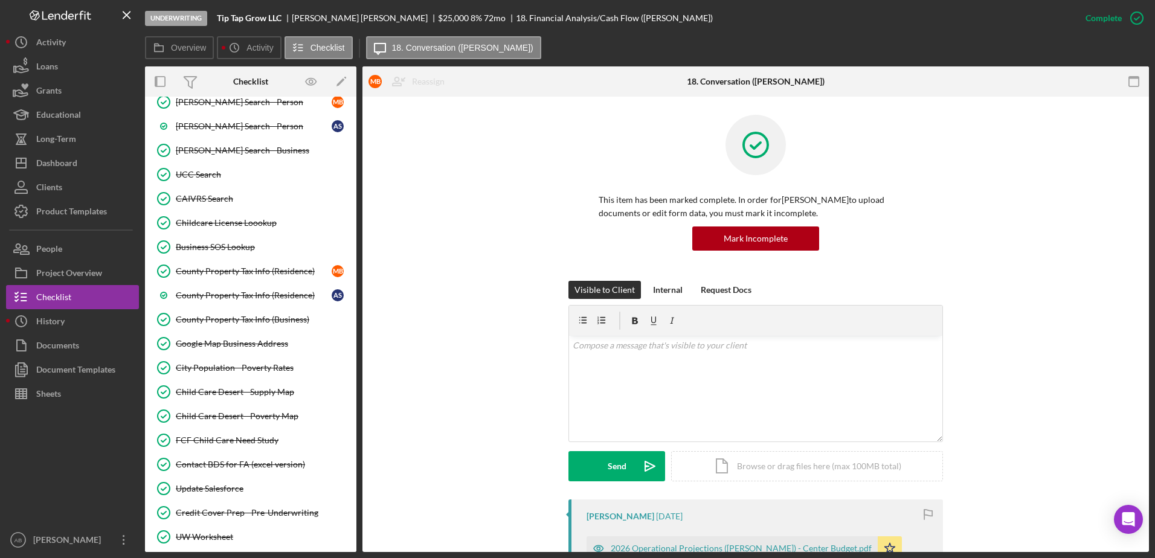
scroll to position [1007, 0]
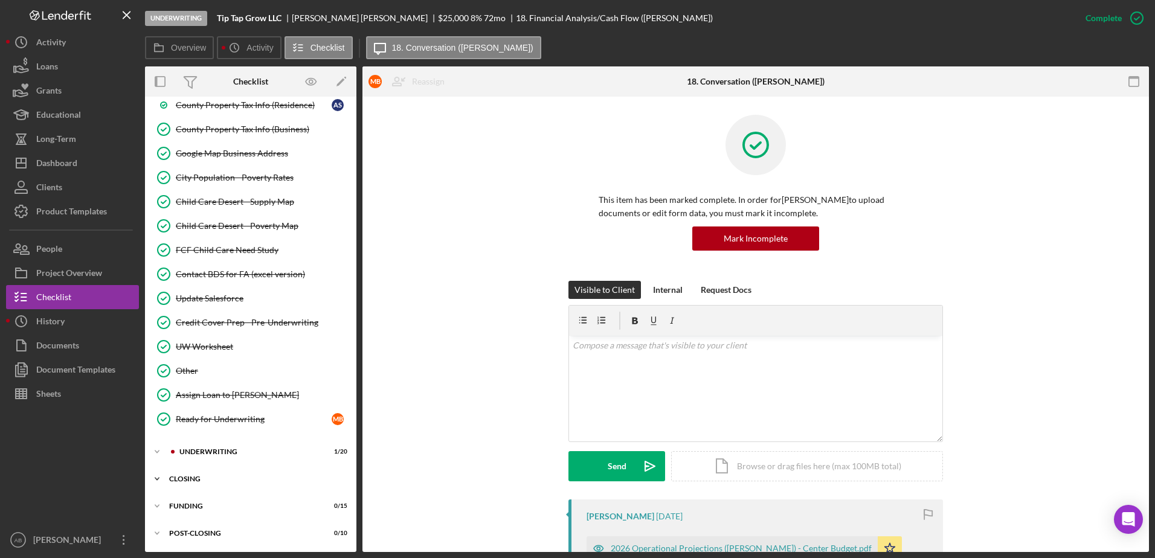
click at [256, 474] on div "Icon/Expander CLOSING 0 / 16" at bounding box center [250, 479] width 211 height 24
